Goal: Information Seeking & Learning: Learn about a topic

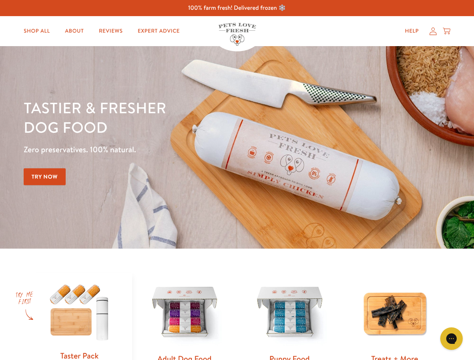
click at [237, 180] on div "Tastier & fresher dog food Zero preservatives. 100% natural. Try Now" at bounding box center [166, 147] width 284 height 99
click at [451, 339] on icon "Gorgias live chat" at bounding box center [451, 338] width 7 height 7
